Goal: Task Accomplishment & Management: Use online tool/utility

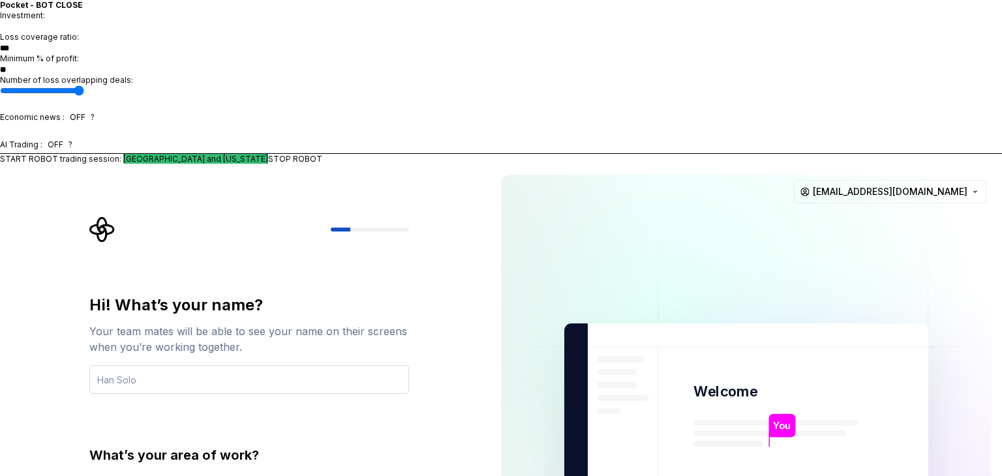
click at [222, 365] on input "text" at bounding box center [249, 379] width 320 height 29
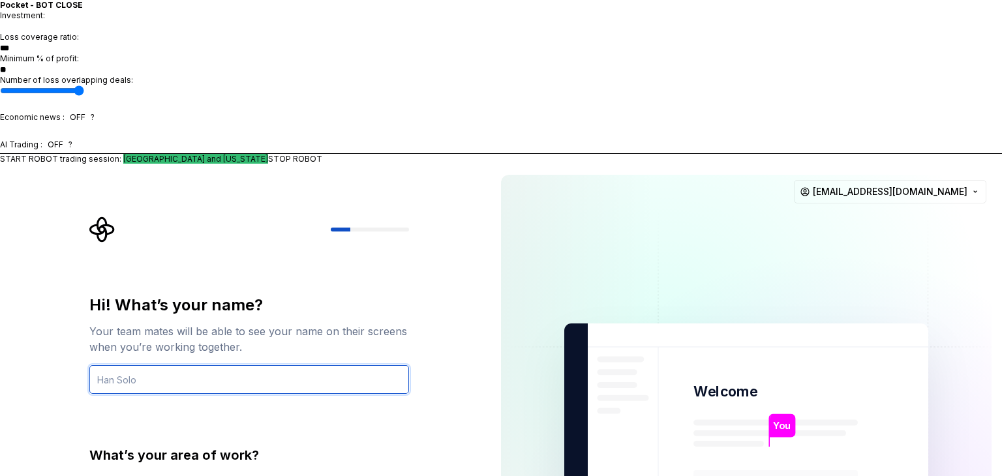
click at [203, 365] on input "text" at bounding box center [249, 379] width 320 height 29
type input "ד"
type input "ي"
type input "س"
type input "s"
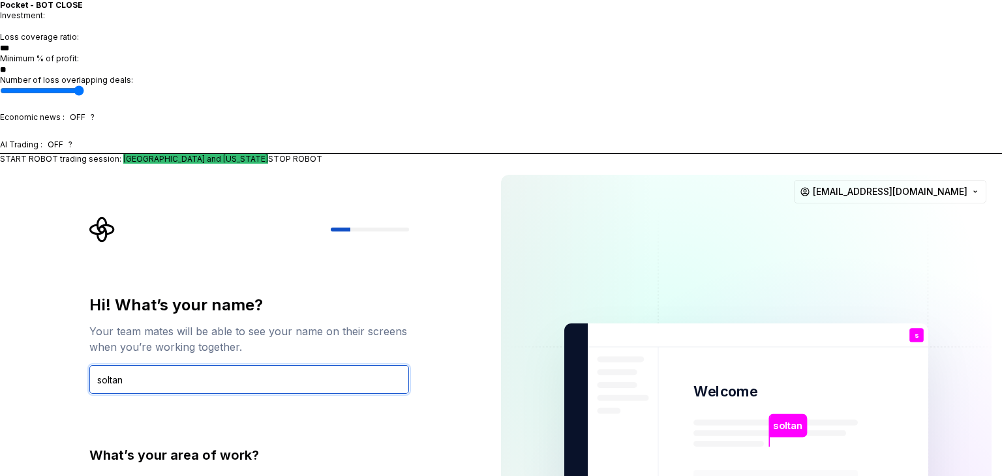
type input "soltan"
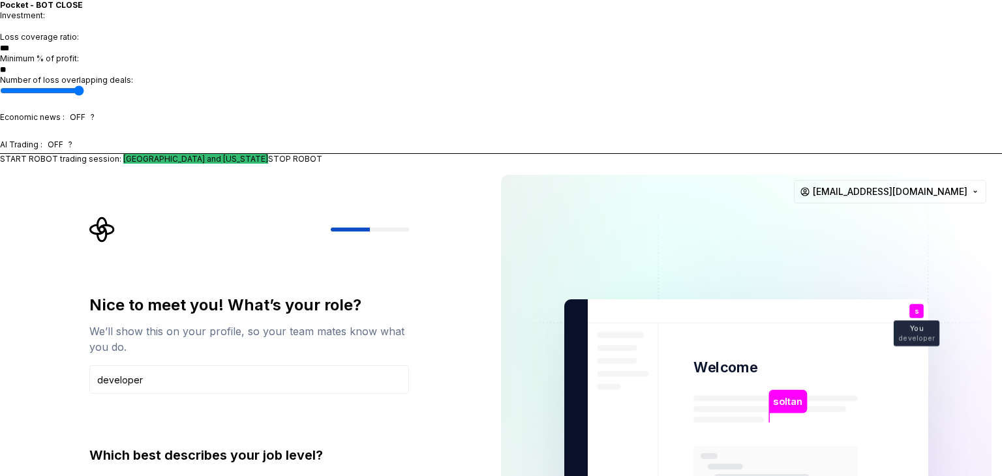
type input "developer"
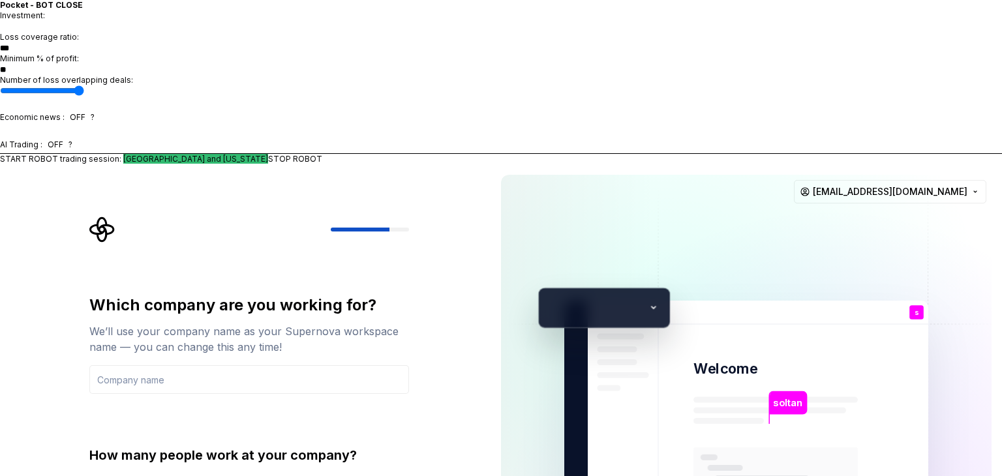
click at [101, 476] on button "Just me" at bounding box center [96, 484] width 10 height 10
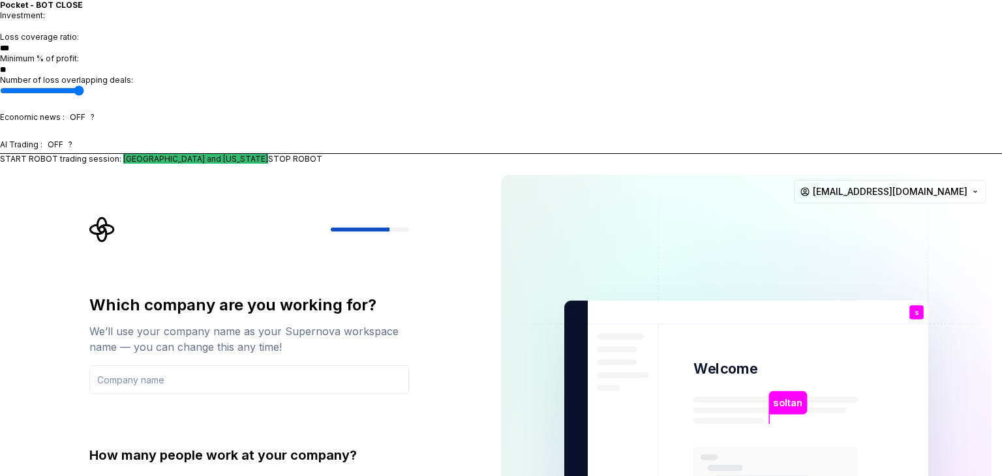
click at [188, 365] on input "text" at bounding box center [249, 379] width 320 height 29
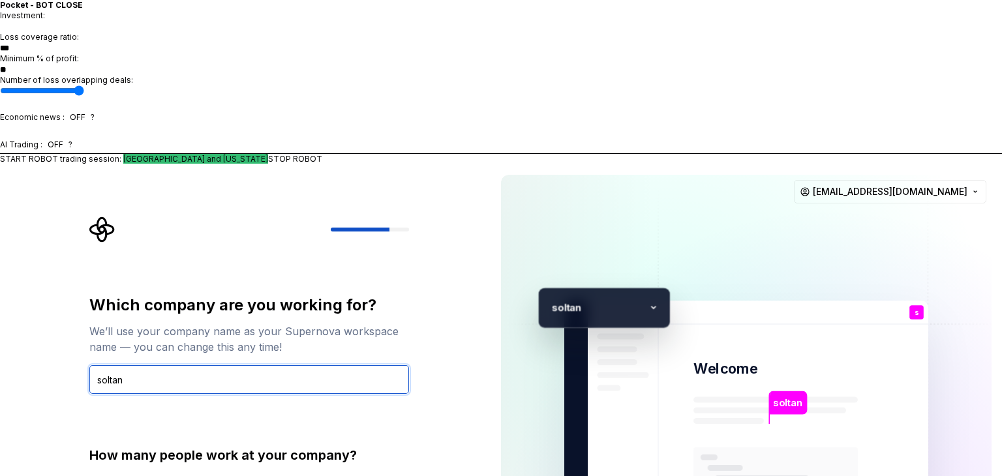
type input "soltan"
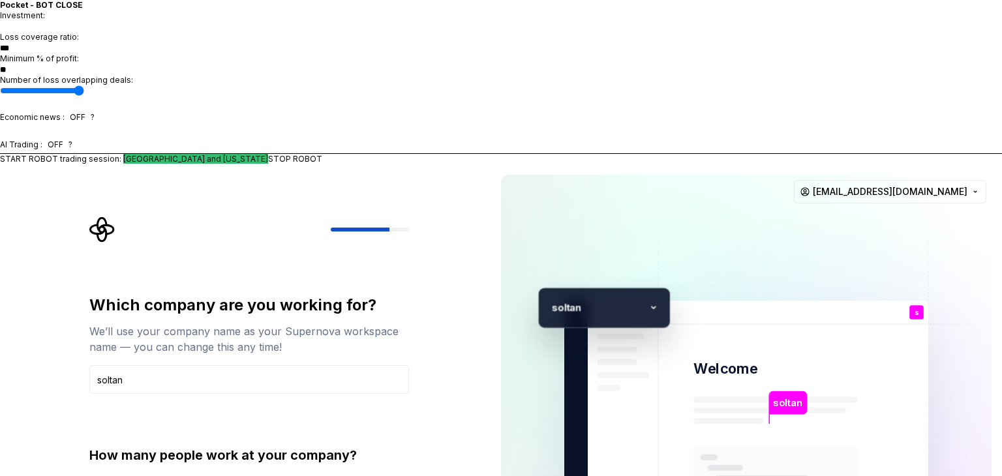
click at [412, 413] on div "Which company are you working for? We’ll use your company name as your Supernov…" at bounding box center [253, 403] width 343 height 373
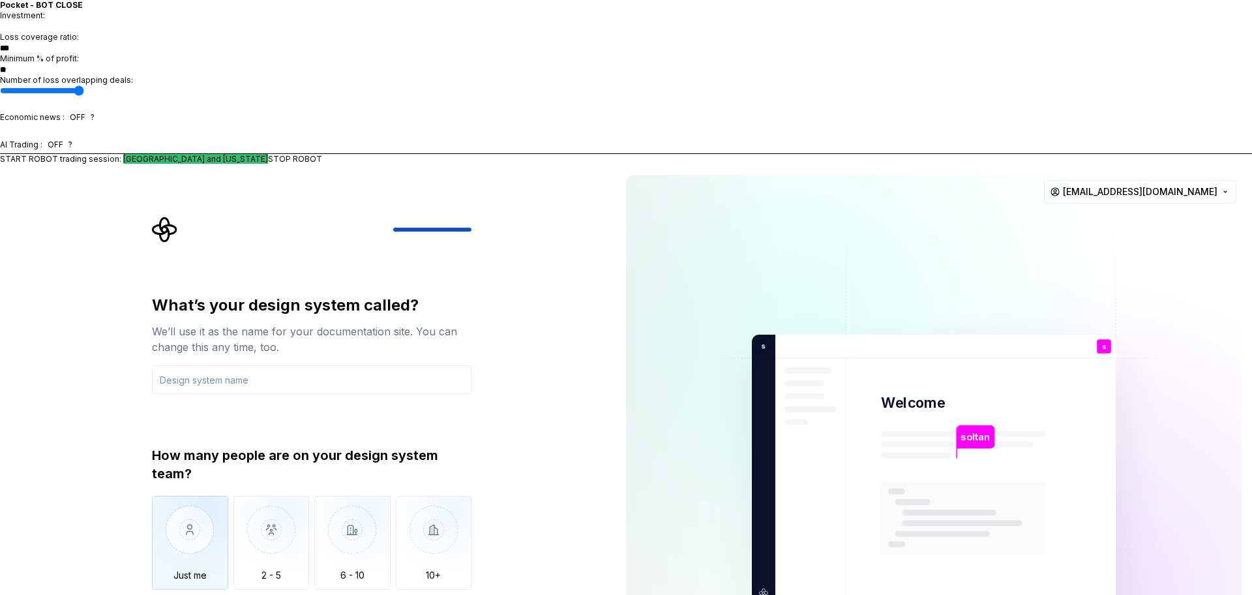
click at [178, 476] on img "button" at bounding box center [190, 539] width 76 height 87
click at [201, 365] on input "text" at bounding box center [312, 379] width 320 height 29
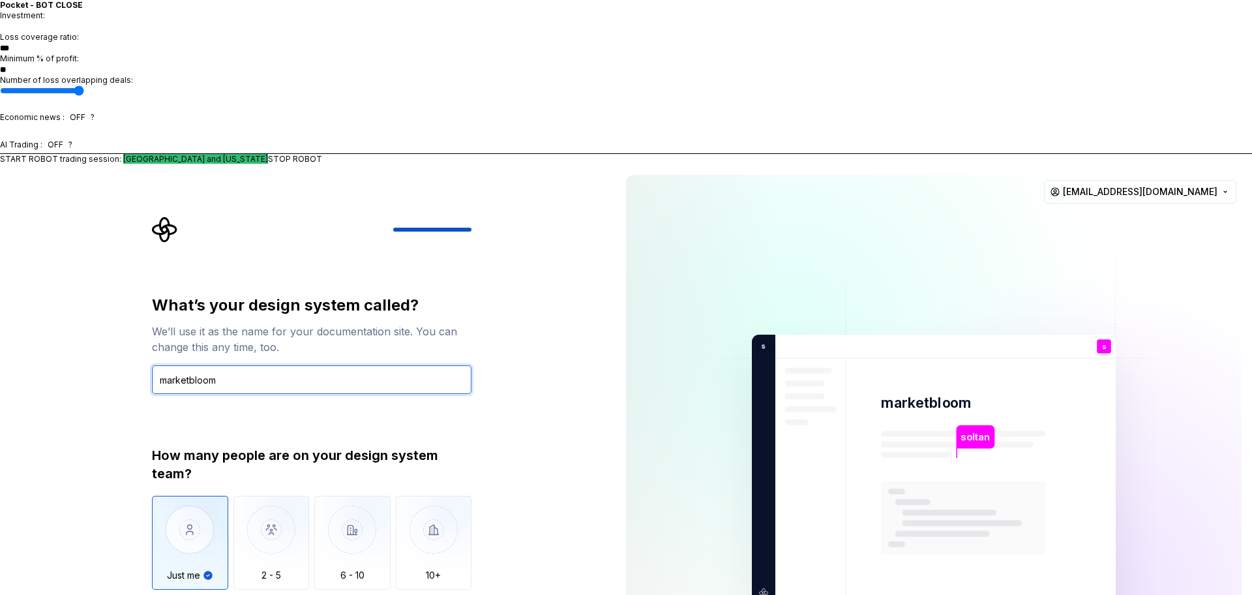
type input "marketbloom"
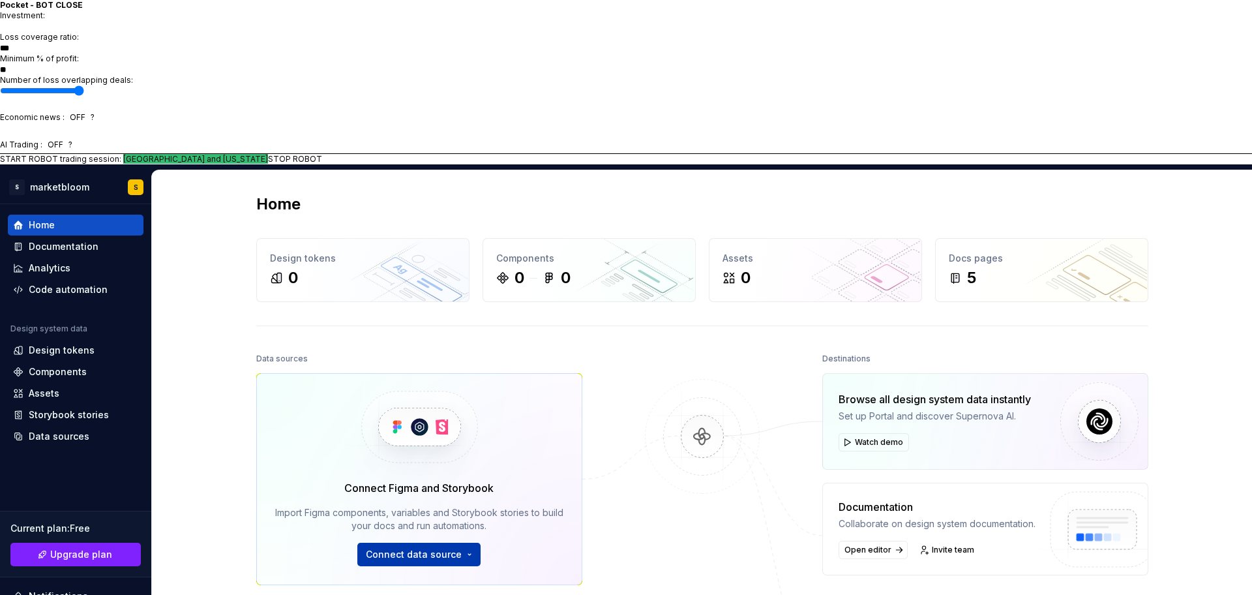
click at [404, 476] on span "Connect data source" at bounding box center [414, 554] width 96 height 13
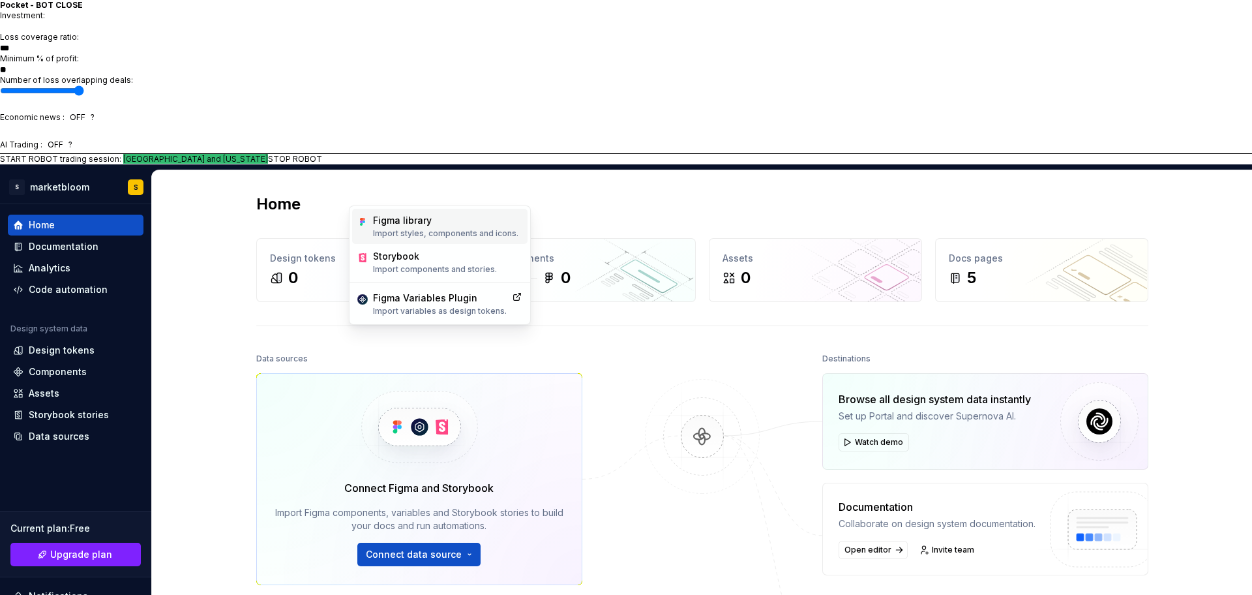
click at [444, 239] on p "Import styles, components and icons." at bounding box center [445, 233] width 145 height 10
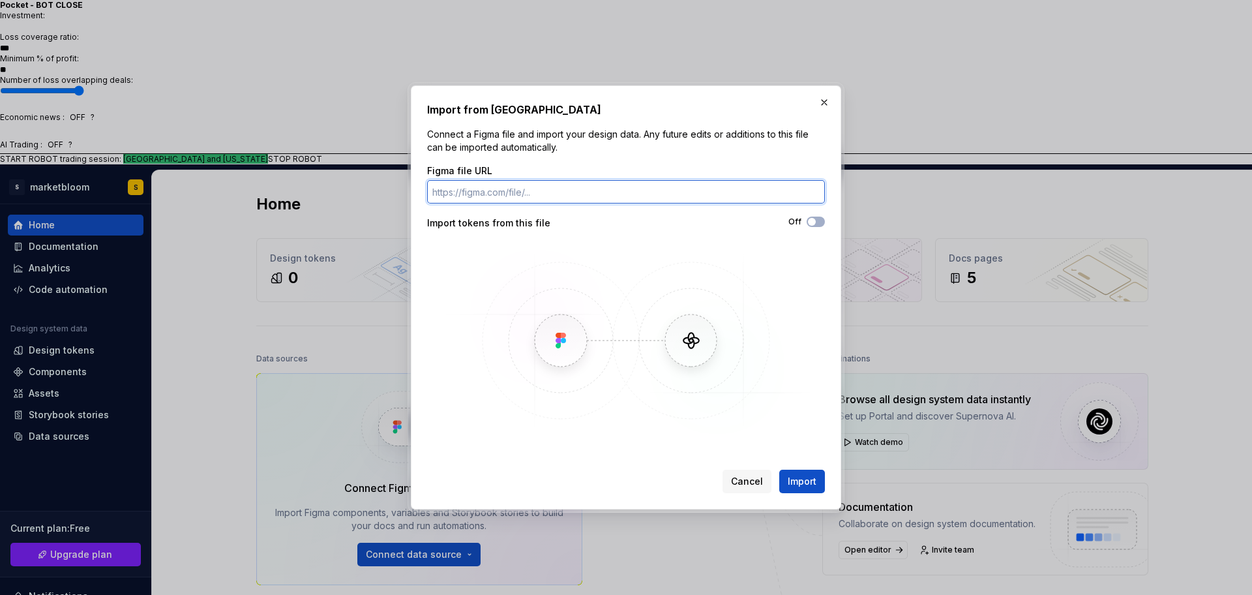
click at [494, 196] on input "Figma file URL" at bounding box center [626, 191] width 398 height 23
paste input "https://www.figma.com/design/eXypHcajLQ10G2MfZagfcS/Marketbloom-App--Copy-?m=dev"
type input "https://www.figma.com/design/eXypHcajLQ10G2MfZagfcS/Marketbloom-App--Copy-?m=dev"
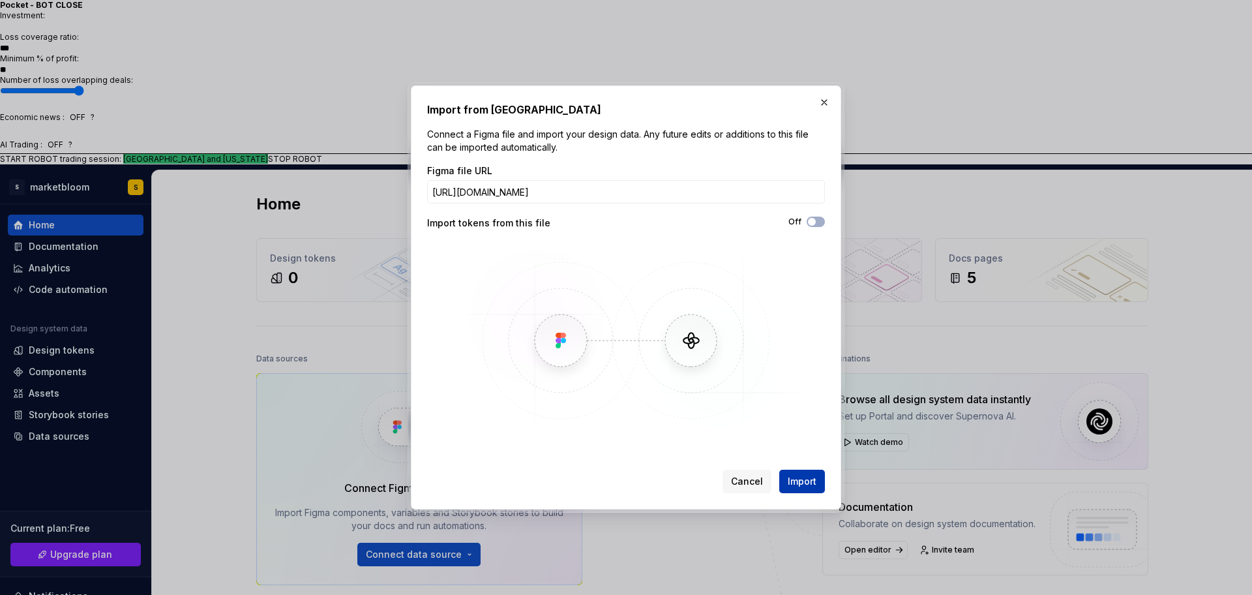
scroll to position [0, 0]
click at [801, 476] on button "Import" at bounding box center [803, 481] width 46 height 23
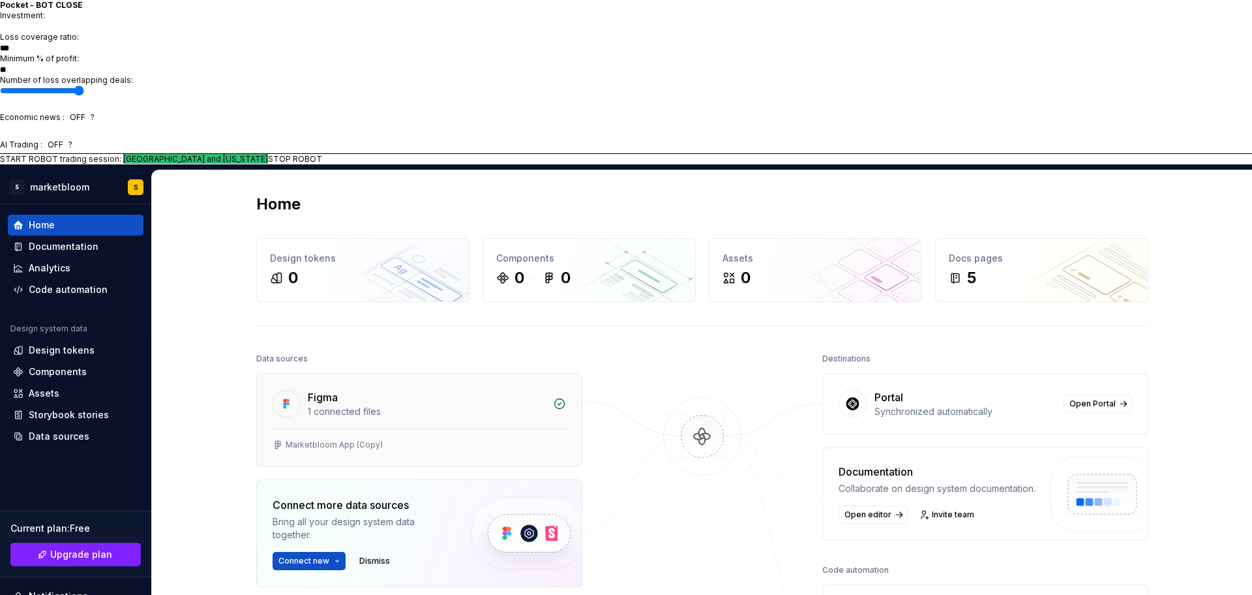
click at [361, 405] on div "1 connected files" at bounding box center [426, 411] width 237 height 13
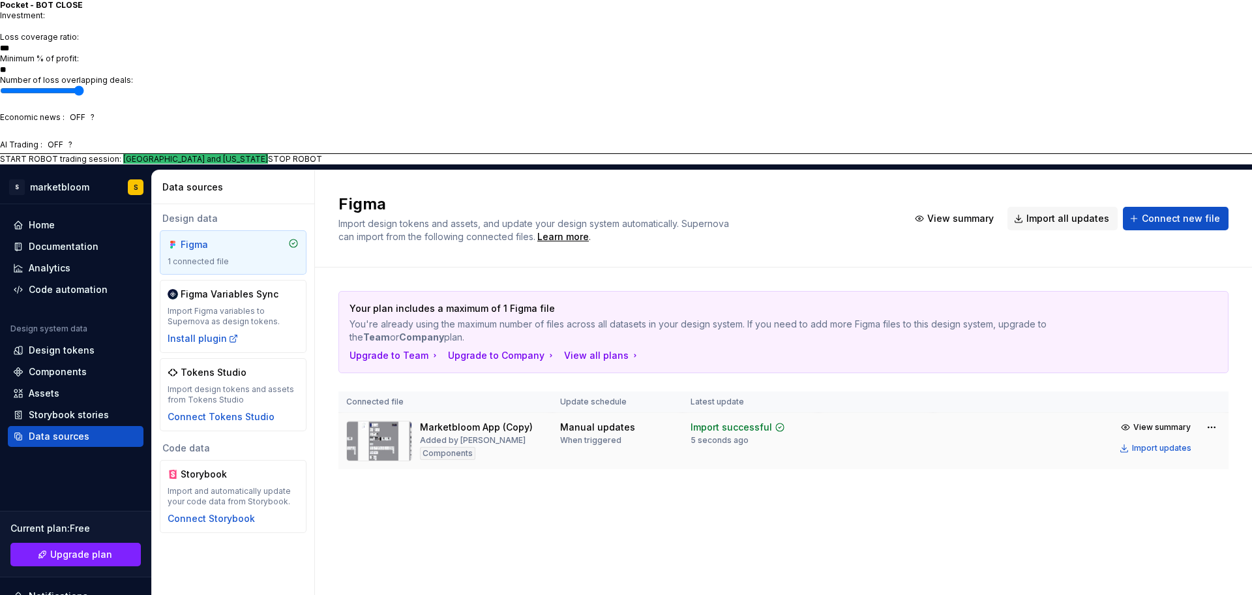
click at [389, 421] on img at bounding box center [379, 441] width 66 height 40
click at [452, 447] on div "Components" at bounding box center [447, 453] width 55 height 13
click at [453, 421] on div "Marketbloom App (Copy)" at bounding box center [476, 427] width 113 height 13
click at [463, 447] on div "Components" at bounding box center [447, 453] width 55 height 13
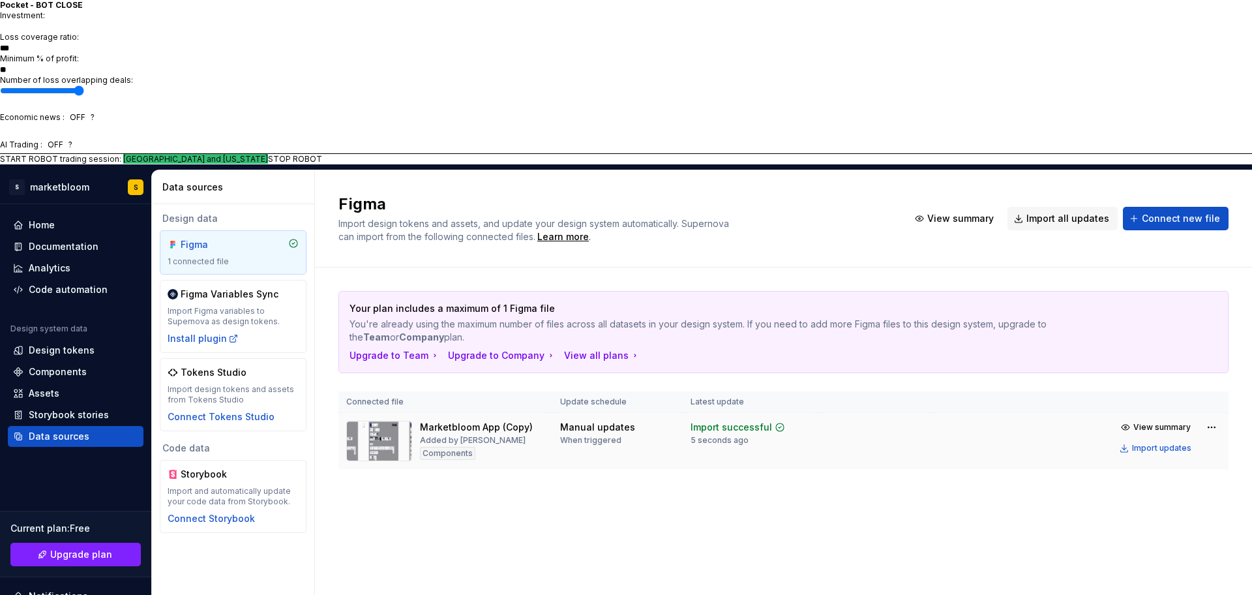
click at [389, 421] on div at bounding box center [379, 441] width 66 height 40
click at [389, 421] on img at bounding box center [379, 441] width 66 height 40
click at [450, 447] on div "Components" at bounding box center [447, 453] width 55 height 13
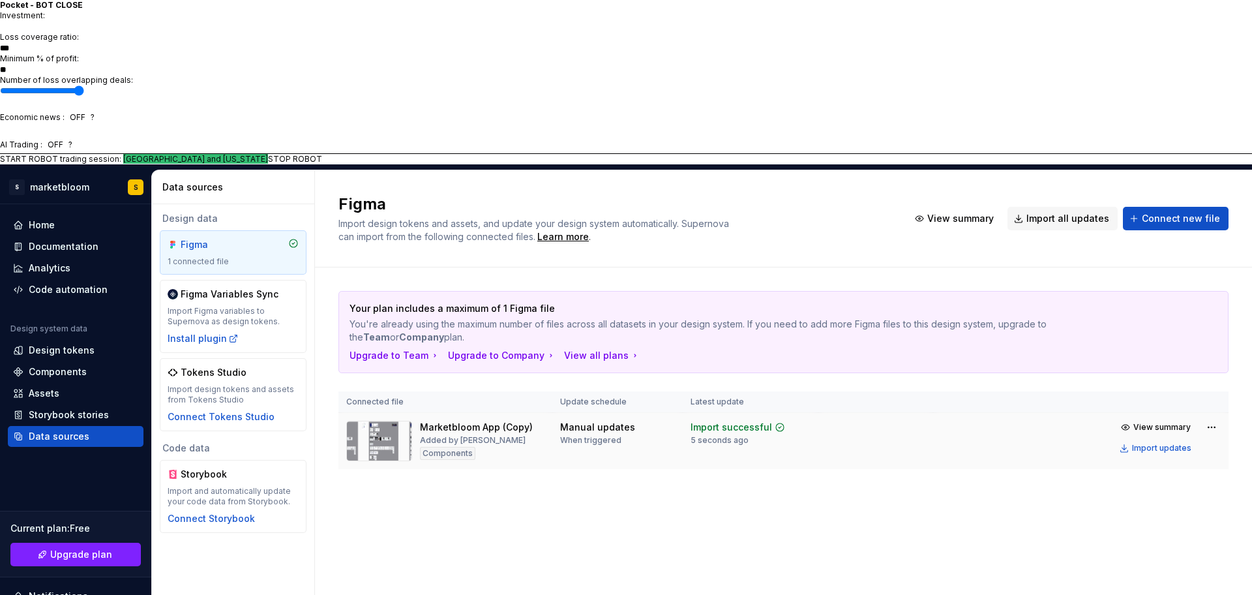
click at [398, 421] on div at bounding box center [379, 441] width 66 height 40
click at [447, 447] on div "Components" at bounding box center [447, 453] width 55 height 13
click at [371, 421] on img at bounding box center [379, 441] width 66 height 40
click at [380, 421] on img at bounding box center [379, 441] width 66 height 40
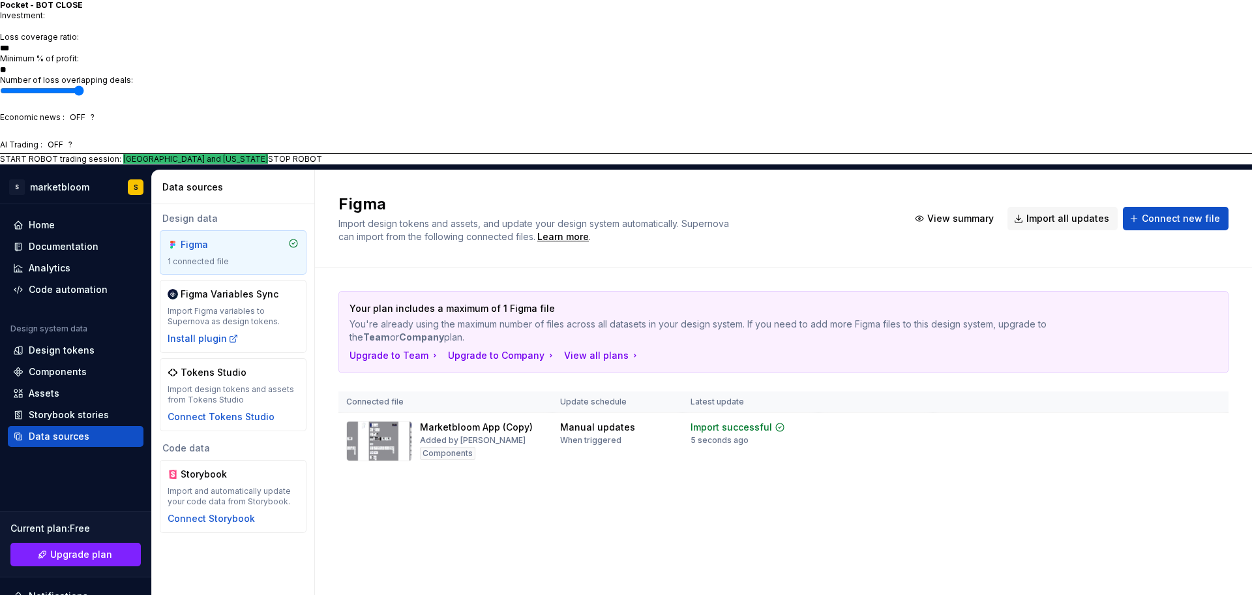
click at [520, 391] on th "Connected file" at bounding box center [446, 402] width 214 height 22
click at [481, 349] on div "Upgrade to Company" at bounding box center [502, 355] width 108 height 13
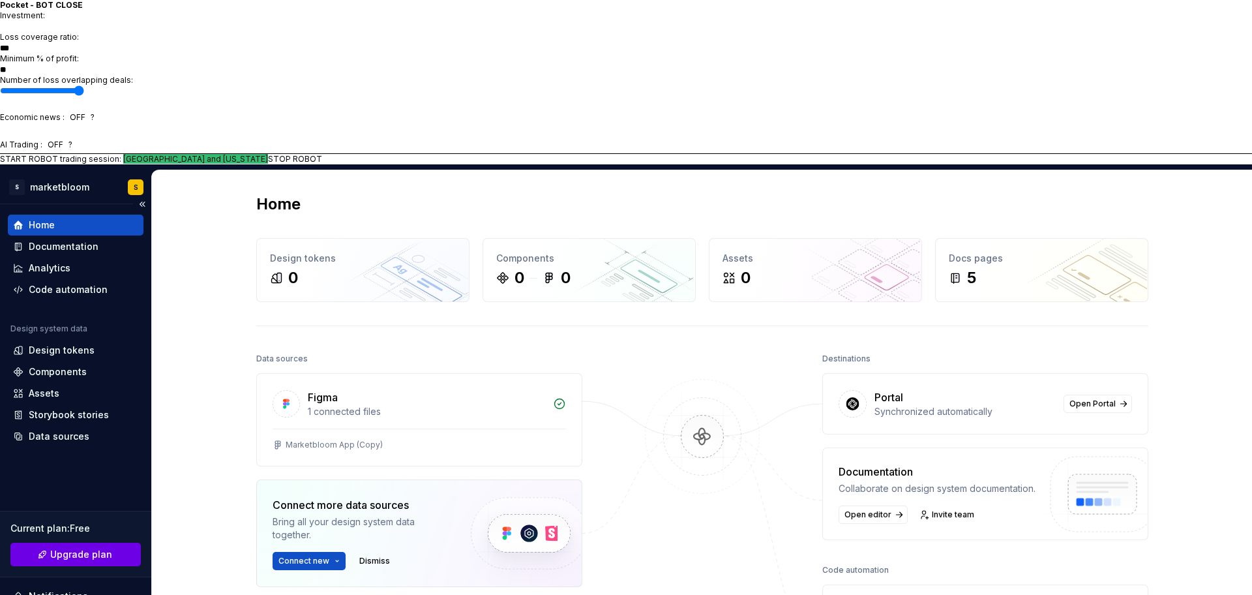
click at [105, 548] on span "Upgrade plan" at bounding box center [81, 554] width 62 height 13
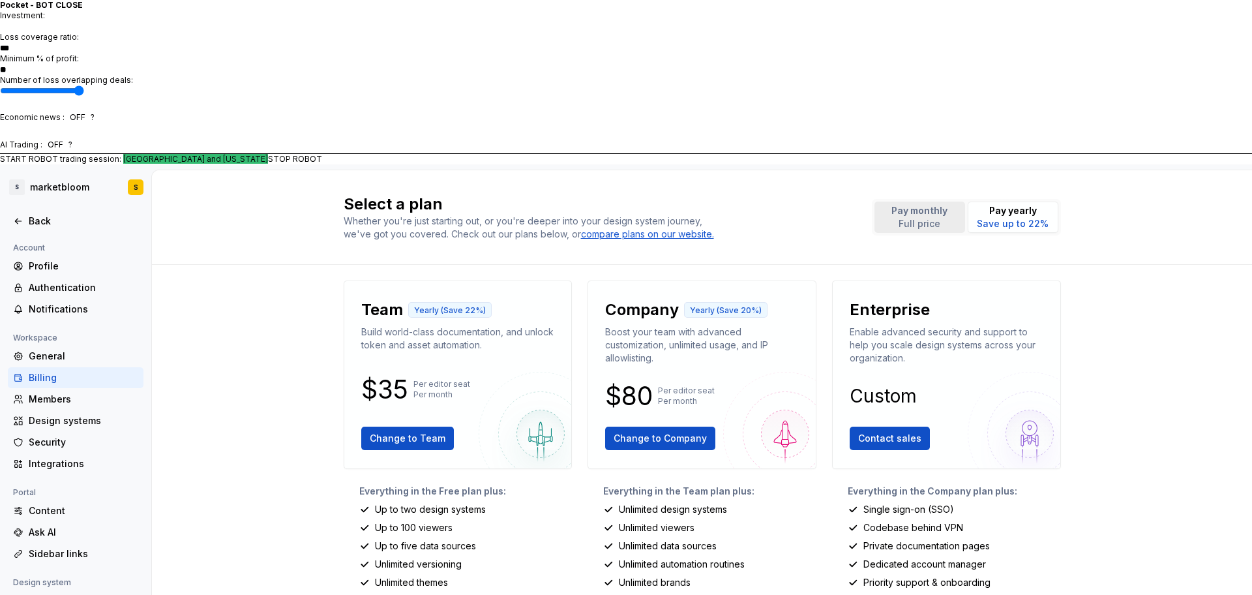
click at [893, 217] on p "Full price" at bounding box center [920, 223] width 56 height 13
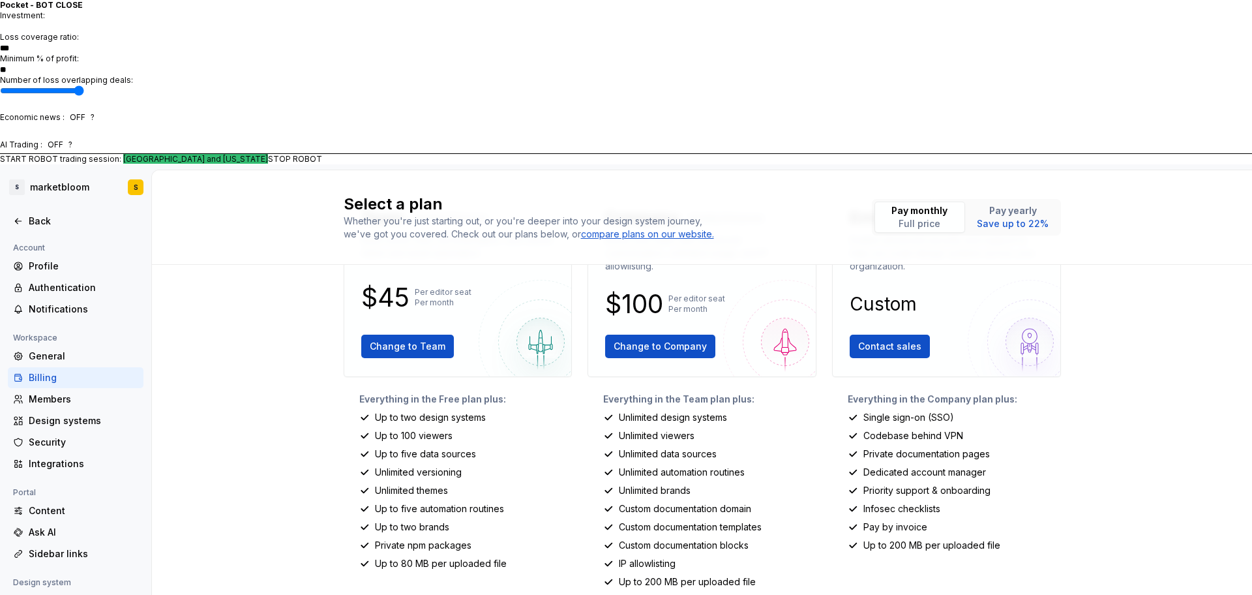
scroll to position [162, 0]
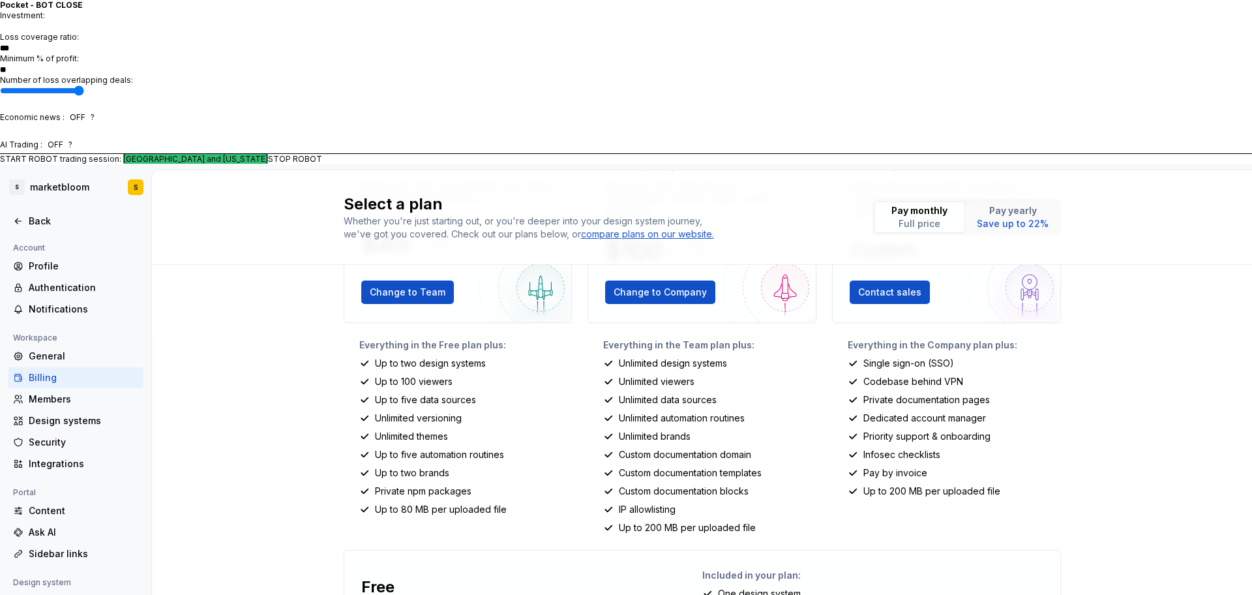
click at [52, 260] on div "Profile" at bounding box center [84, 266] width 110 height 13
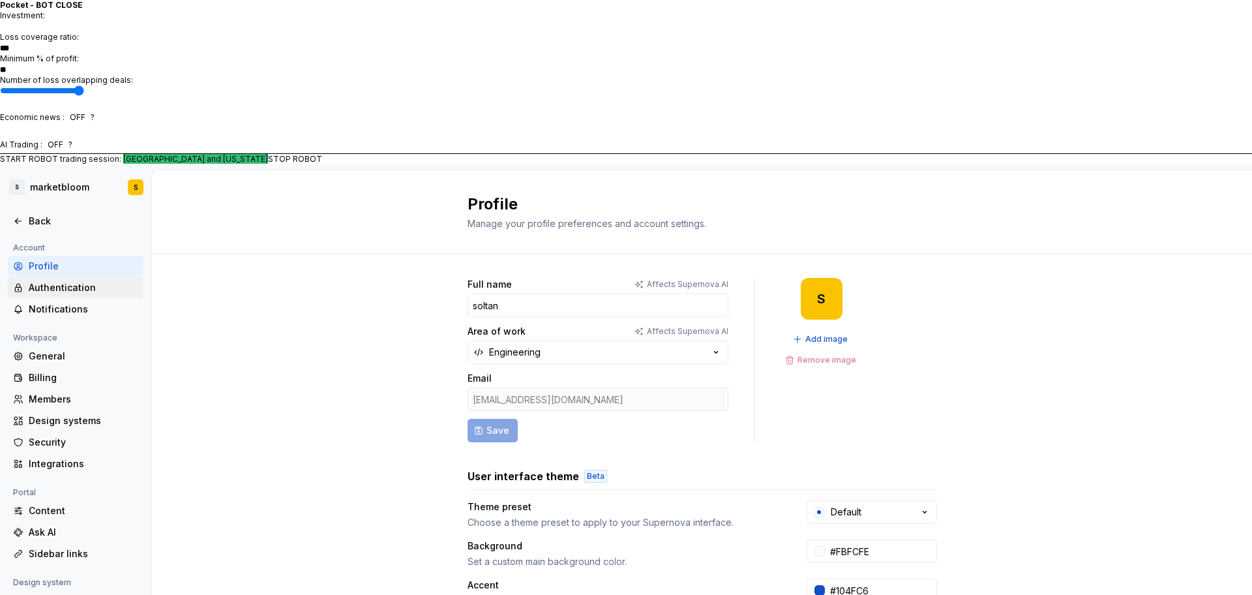
click at [65, 281] on div "Authentication" at bounding box center [84, 287] width 110 height 13
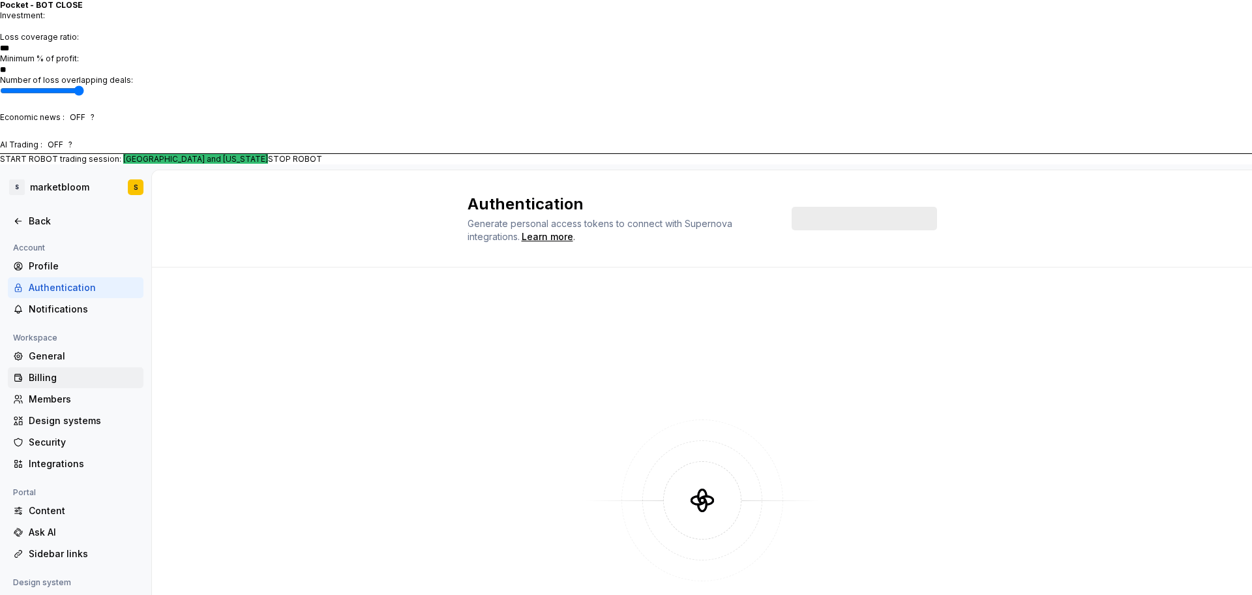
click at [55, 371] on div "Billing" at bounding box center [84, 377] width 110 height 13
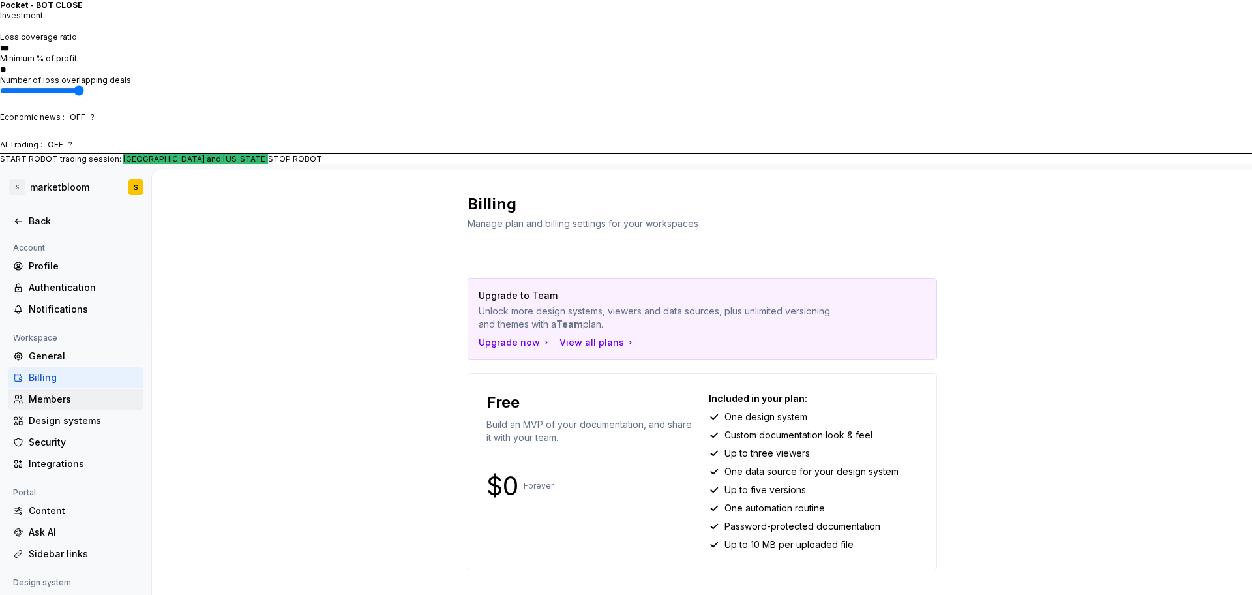
click at [57, 393] on div "Members" at bounding box center [84, 399] width 110 height 13
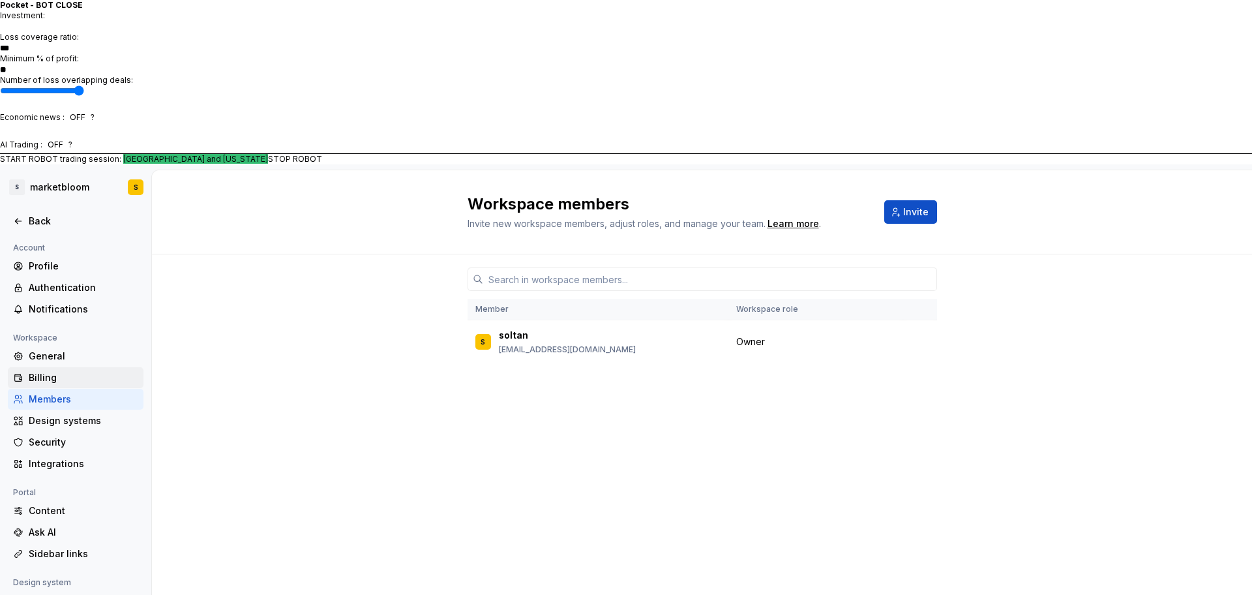
click at [57, 367] on div "Billing" at bounding box center [76, 377] width 136 height 21
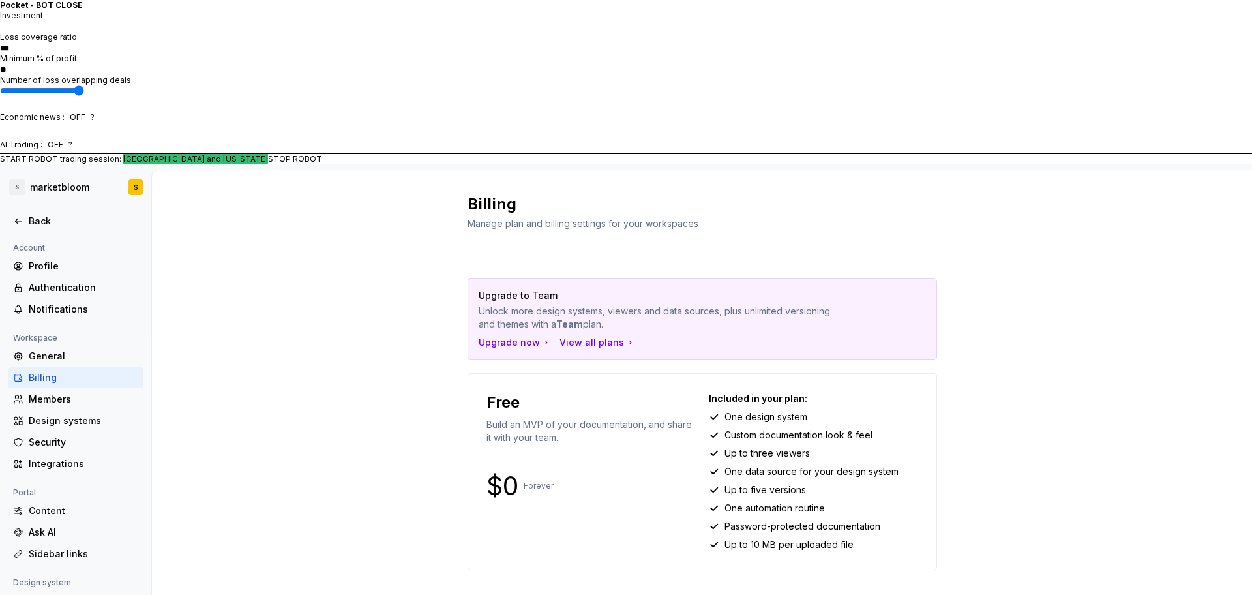
click at [46, 371] on div "Billing" at bounding box center [84, 377] width 110 height 13
click at [44, 393] on div "Members" at bounding box center [84, 399] width 110 height 13
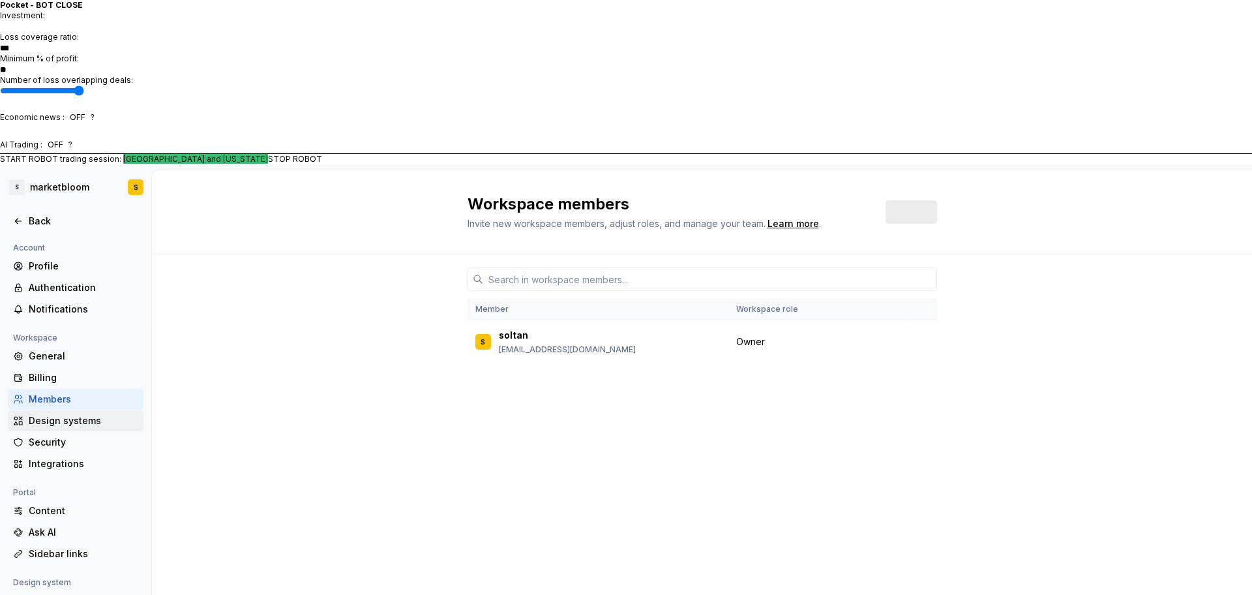
click at [53, 410] on div "Design systems" at bounding box center [76, 420] width 136 height 21
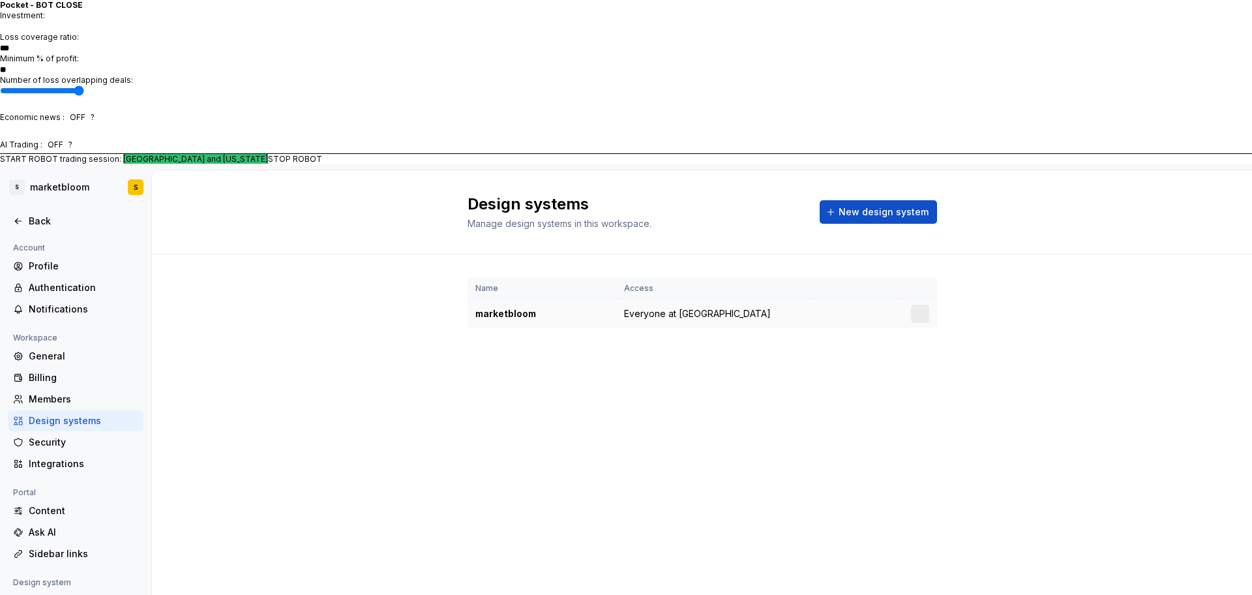
click at [531, 307] on div "marketbloom" at bounding box center [542, 313] width 133 height 13
click at [74, 303] on div "Notifications" at bounding box center [84, 309] width 110 height 13
click at [70, 281] on div "Authentication" at bounding box center [84, 287] width 110 height 13
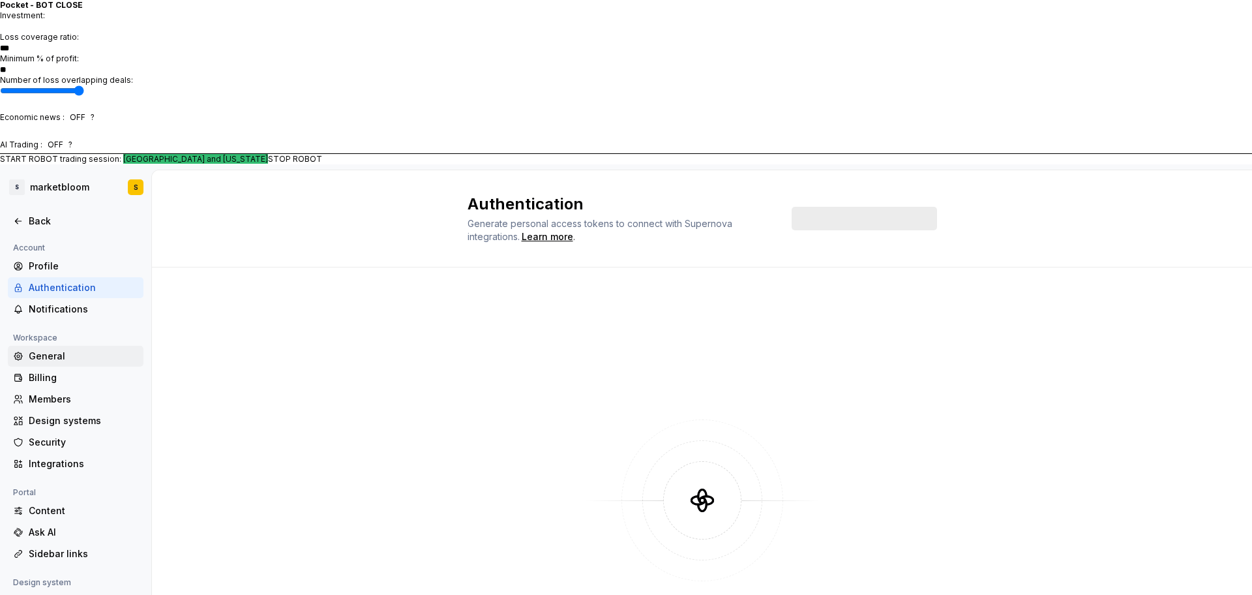
click at [48, 350] on div "General" at bounding box center [84, 356] width 110 height 13
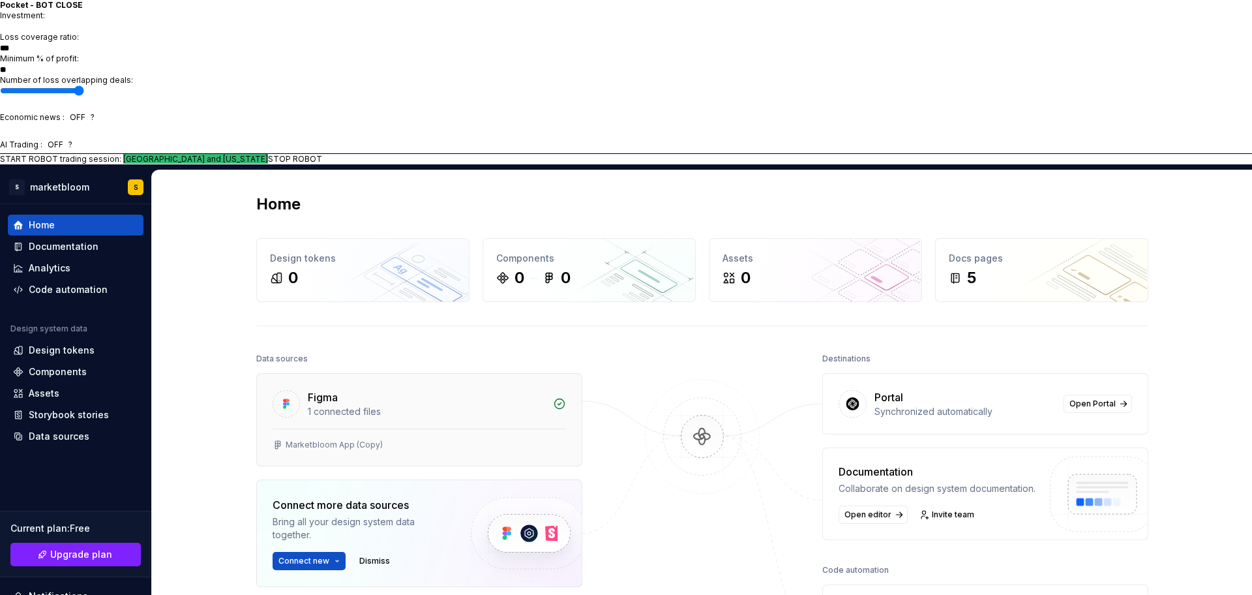
click at [365, 405] on div "1 connected files" at bounding box center [426, 411] width 237 height 13
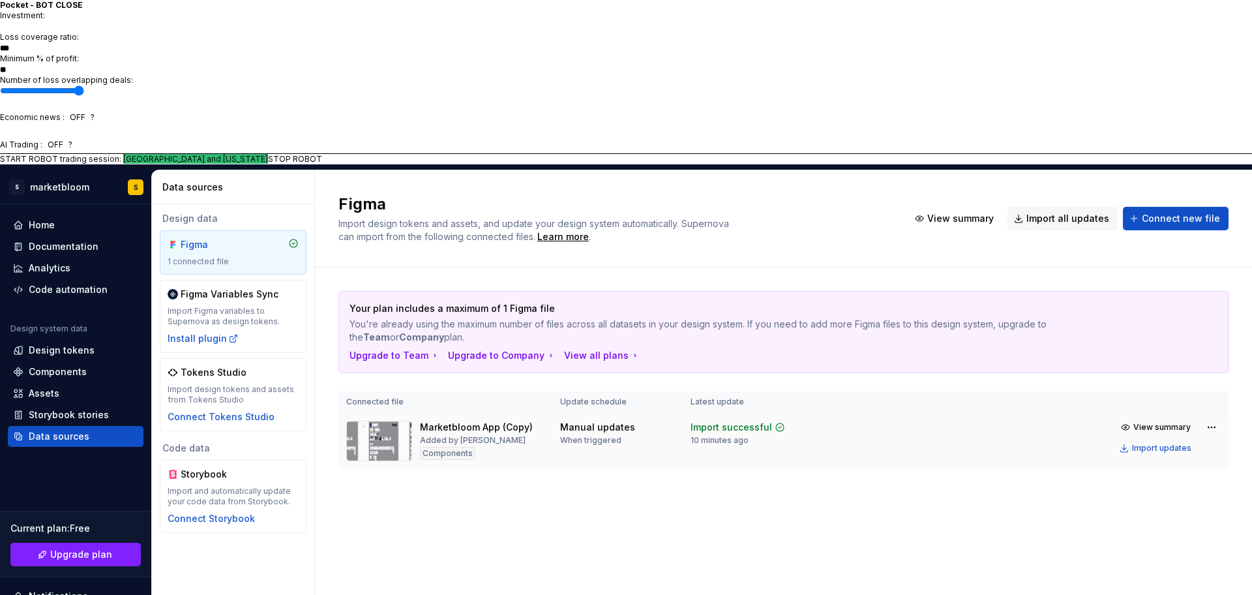
click at [410, 421] on img at bounding box center [379, 441] width 66 height 40
click at [451, 447] on div "Components" at bounding box center [447, 453] width 55 height 13
click at [393, 421] on img at bounding box center [379, 441] width 66 height 40
click at [392, 421] on img at bounding box center [379, 441] width 66 height 40
click at [380, 421] on img at bounding box center [379, 441] width 66 height 40
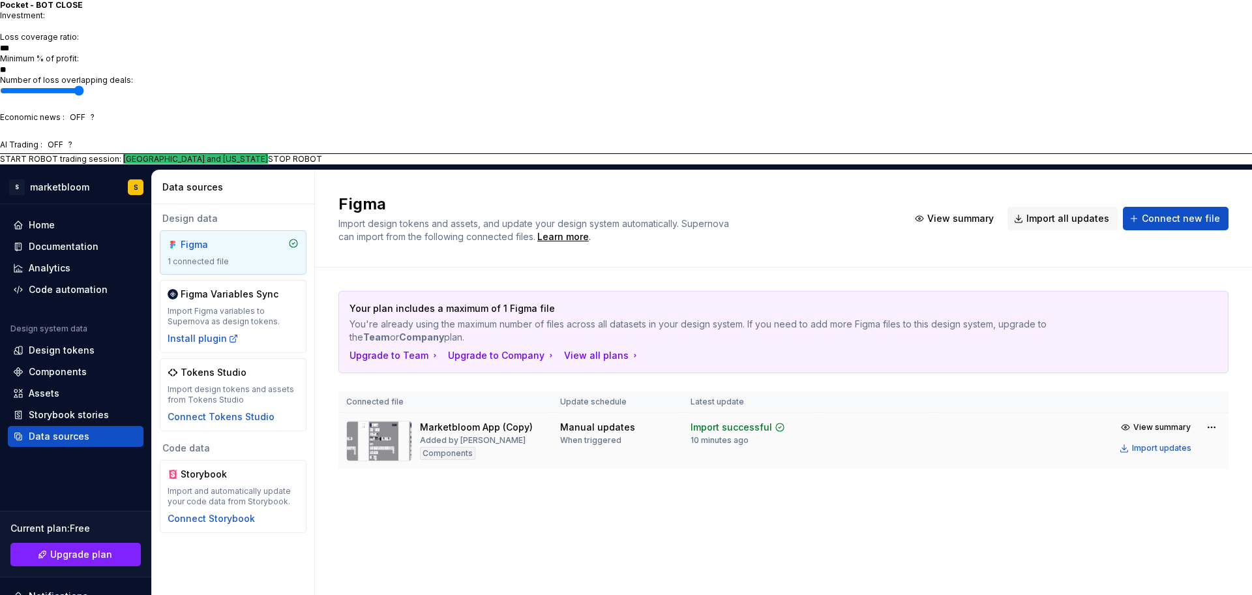
click at [380, 421] on img at bounding box center [379, 441] width 66 height 40
click at [368, 421] on div at bounding box center [379, 441] width 66 height 40
click at [209, 332] on div "Install plugin" at bounding box center [203, 338] width 71 height 13
